Goal: Book appointment/travel/reservation

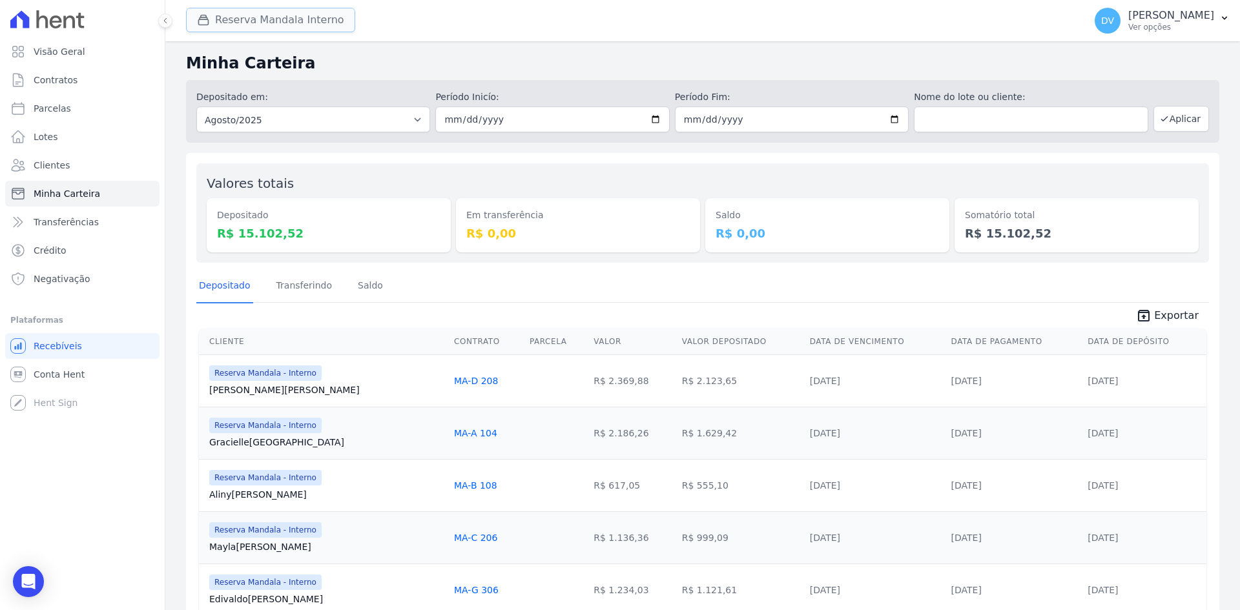
click at [249, 19] on button "Reserva Mandala Interno" at bounding box center [270, 20] width 169 height 25
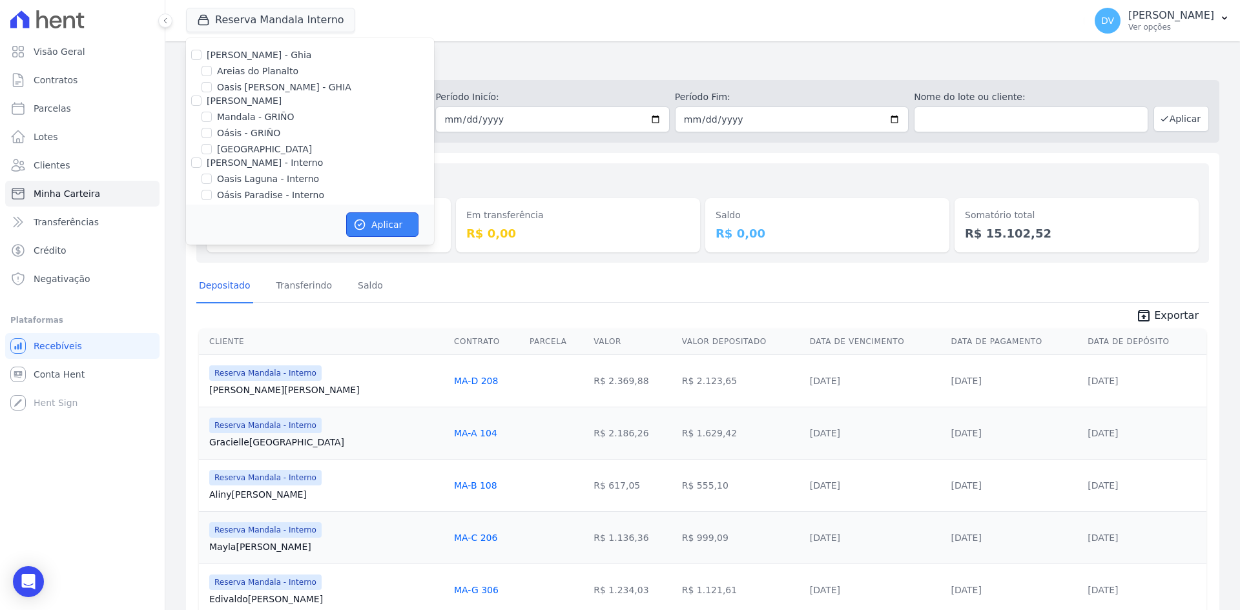
click at [376, 220] on button "Aplicar" at bounding box center [382, 224] width 72 height 25
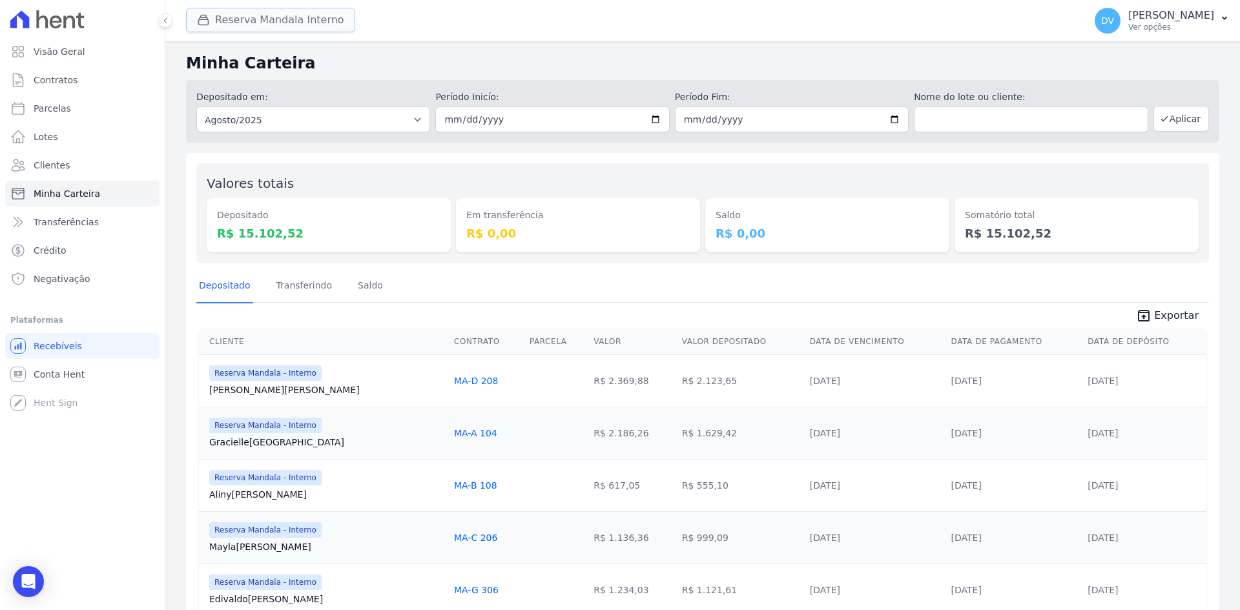
click at [241, 15] on button "Reserva Mandala Interno" at bounding box center [270, 20] width 169 height 25
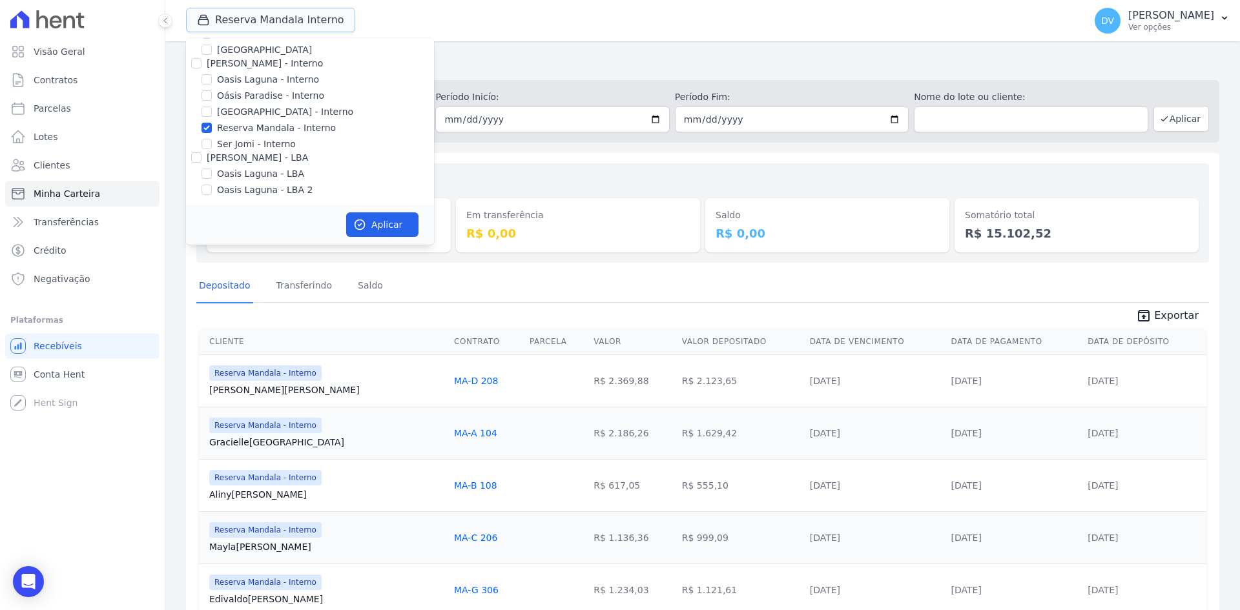
scroll to position [102, 0]
click at [207, 125] on input "Reserva Mandala - Interno" at bounding box center [206, 125] width 10 height 10
checkbox input "false"
click at [207, 107] on input "[GEOGRAPHIC_DATA] - Interno" at bounding box center [206, 109] width 10 height 10
checkbox input "true"
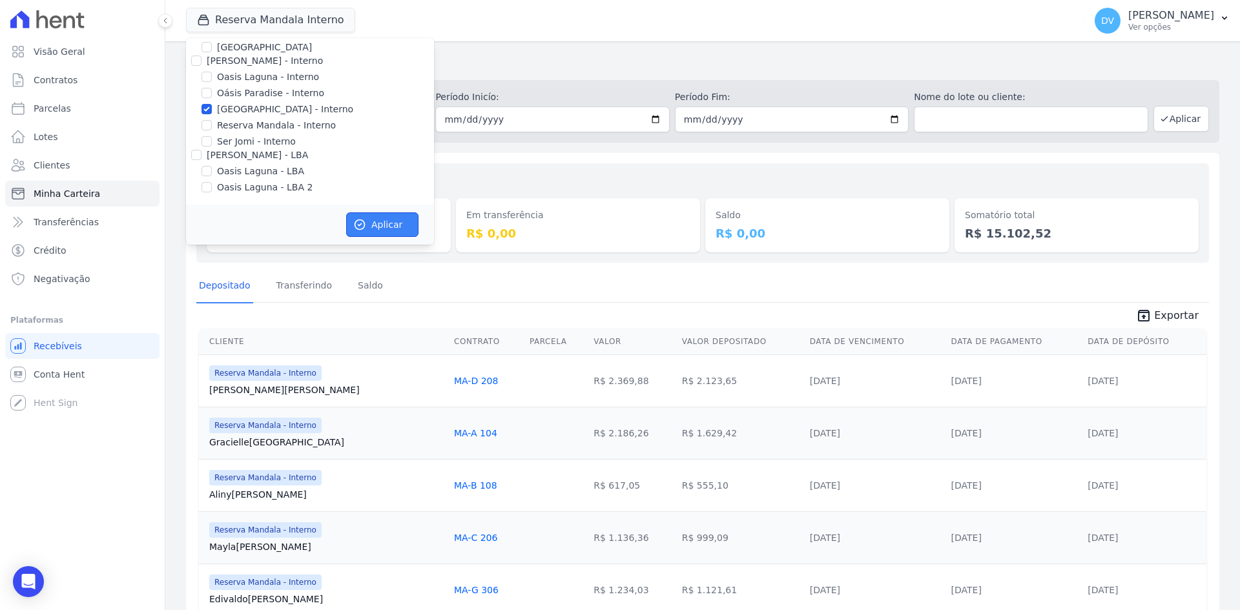
click at [386, 223] on button "Aplicar" at bounding box center [382, 224] width 72 height 25
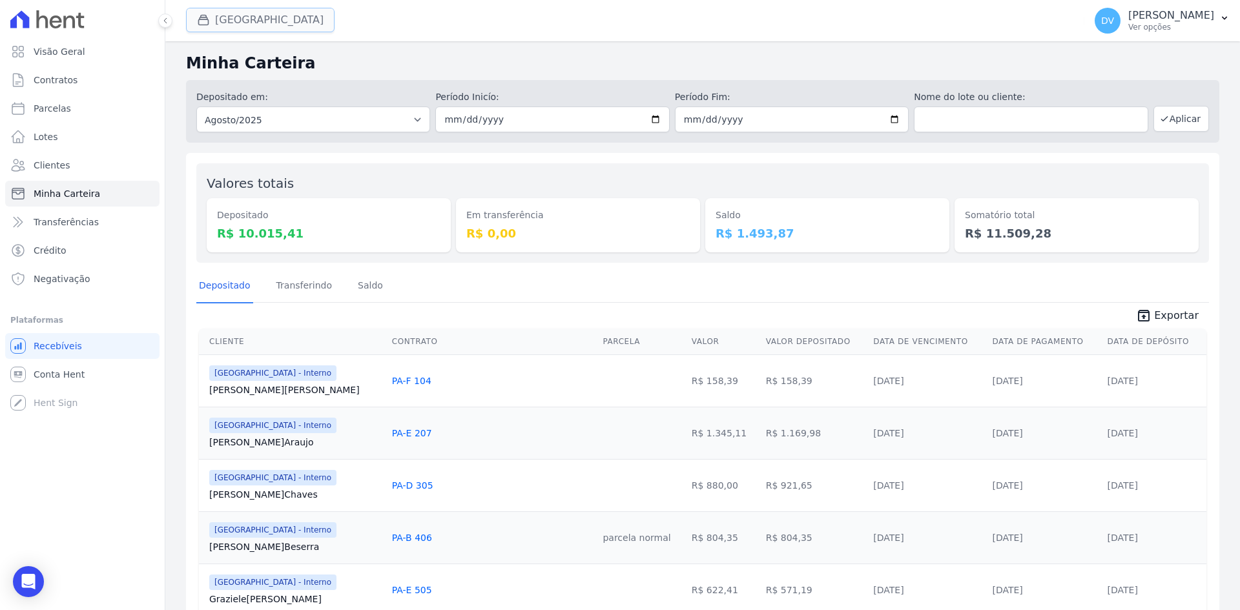
click at [256, 14] on button "[GEOGRAPHIC_DATA]" at bounding box center [260, 20] width 149 height 25
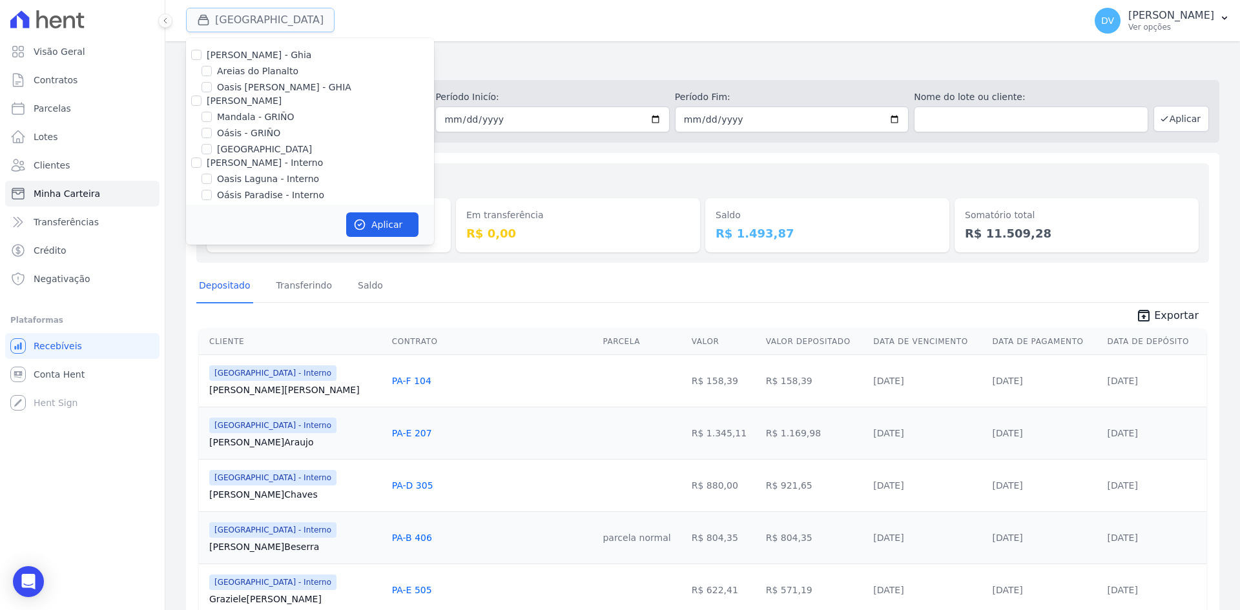
click at [267, 20] on button "[GEOGRAPHIC_DATA]" at bounding box center [260, 20] width 149 height 25
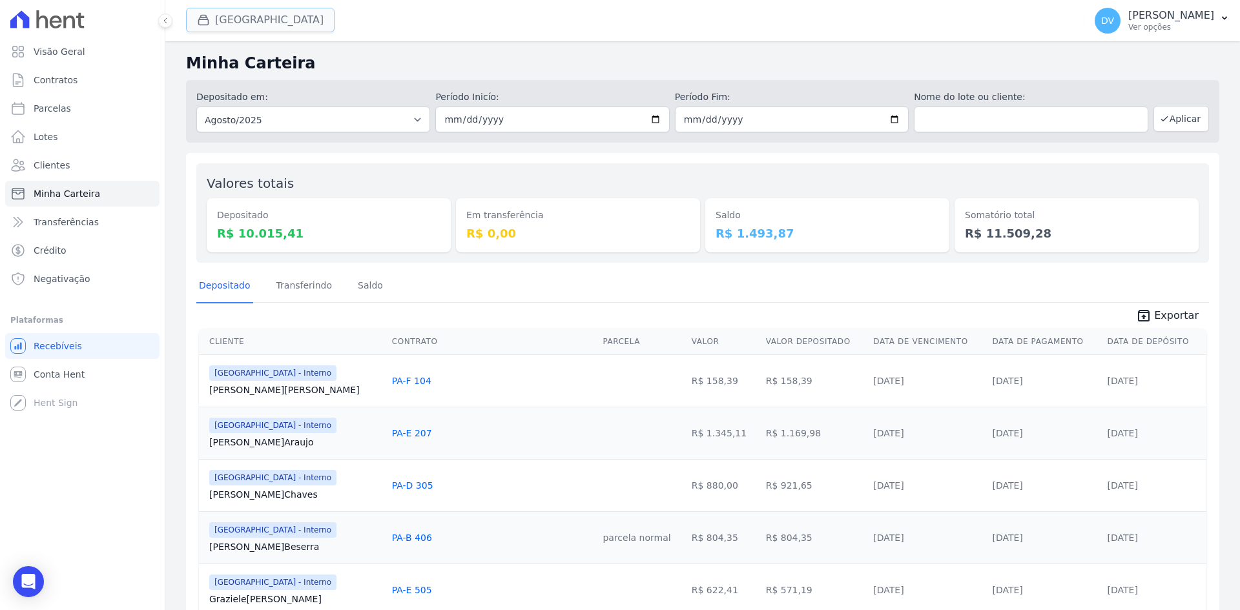
click at [278, 14] on button "[GEOGRAPHIC_DATA]" at bounding box center [260, 20] width 149 height 25
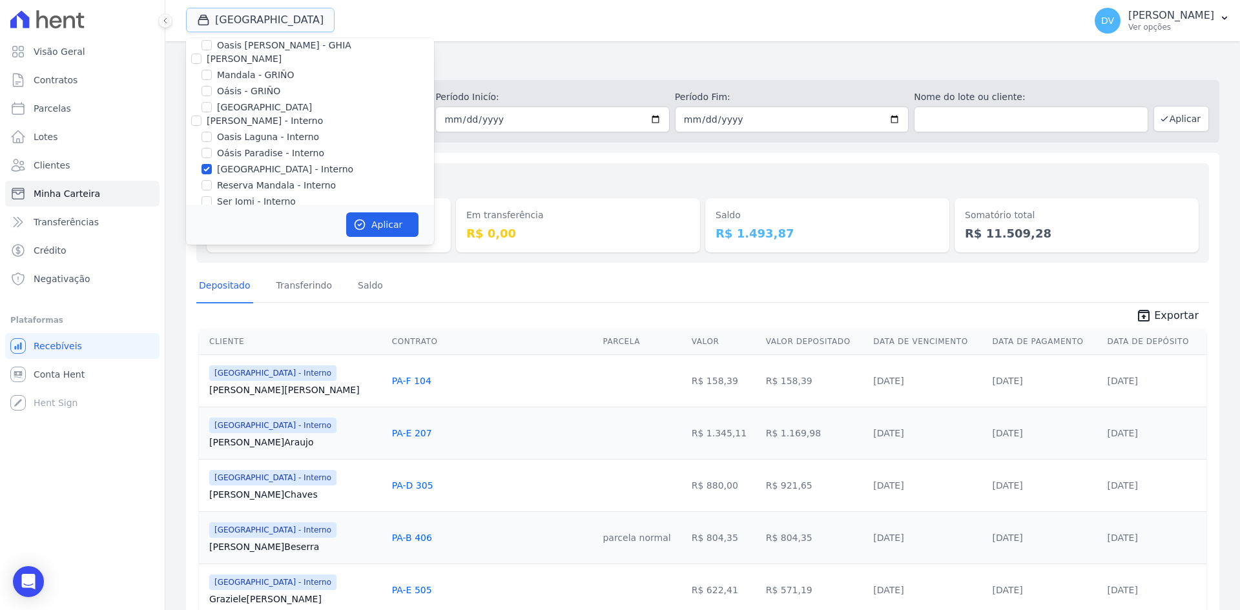
scroll to position [65, 0]
click at [209, 143] on input "[GEOGRAPHIC_DATA] - Interno" at bounding box center [206, 146] width 10 height 10
checkbox input "false"
click at [209, 110] on input "Oasis Laguna - Interno" at bounding box center [206, 114] width 10 height 10
checkbox input "true"
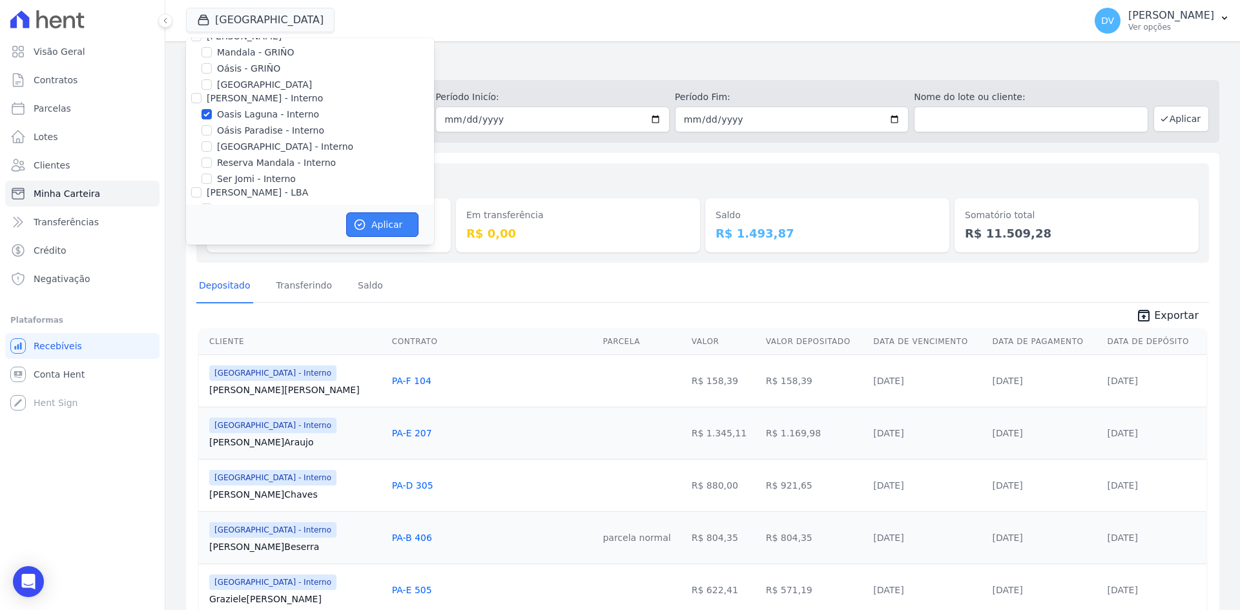
click at [380, 217] on button "Aplicar" at bounding box center [382, 224] width 72 height 25
